Goal: Transaction & Acquisition: Purchase product/service

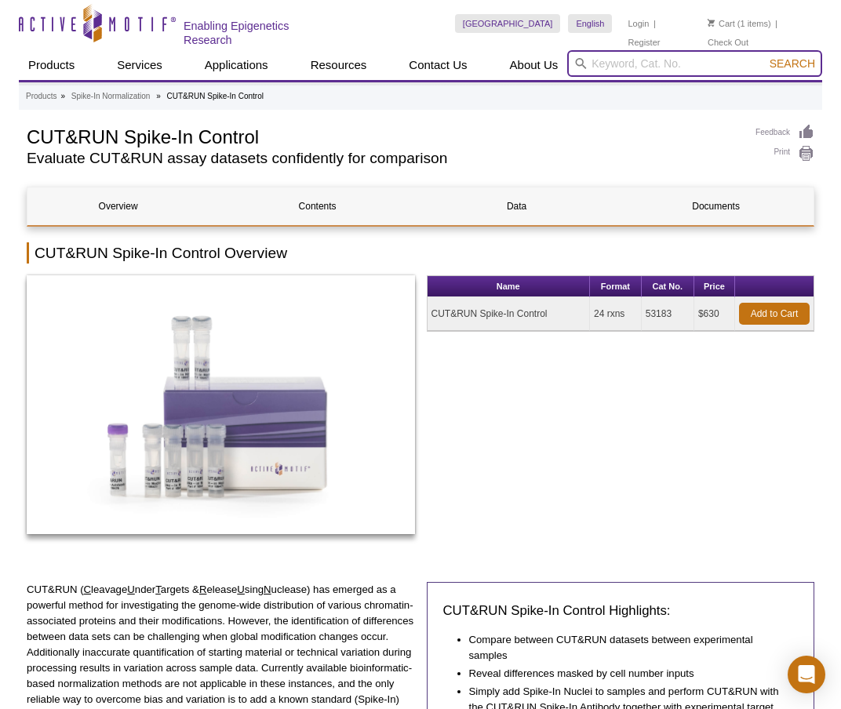
click at [616, 67] on input "search" at bounding box center [694, 63] width 255 height 27
paste input "53083"
type input "53083"
click at [765, 56] on button "Search" at bounding box center [792, 63] width 55 height 14
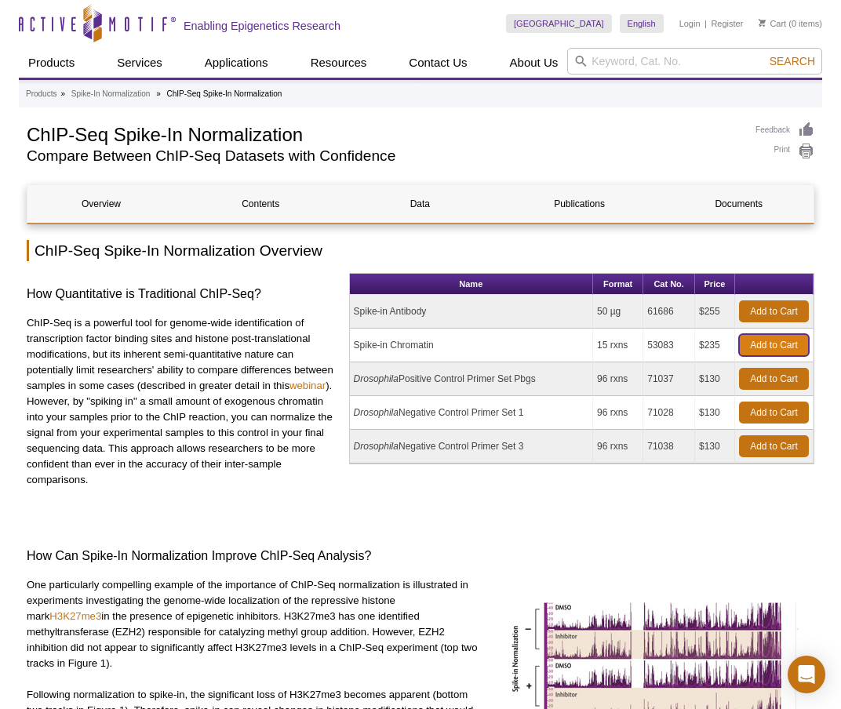
click at [772, 344] on link "Add to Cart" at bounding box center [774, 345] width 70 height 22
